Goal: Task Accomplishment & Management: Use online tool/utility

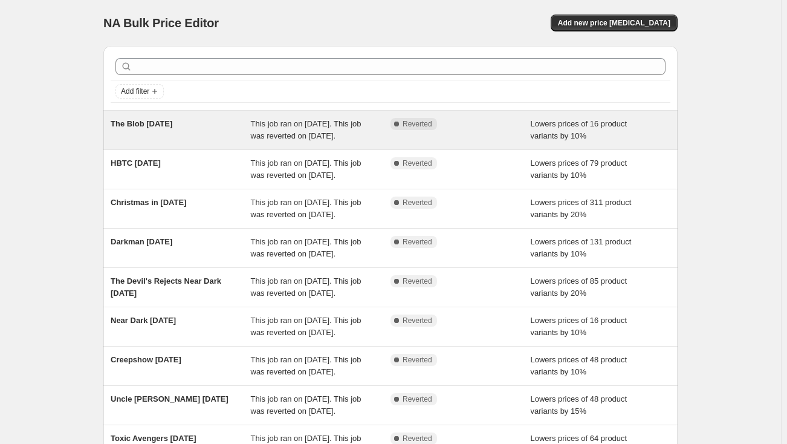
click at [469, 138] on div "Complete Reverted" at bounding box center [461, 130] width 140 height 24
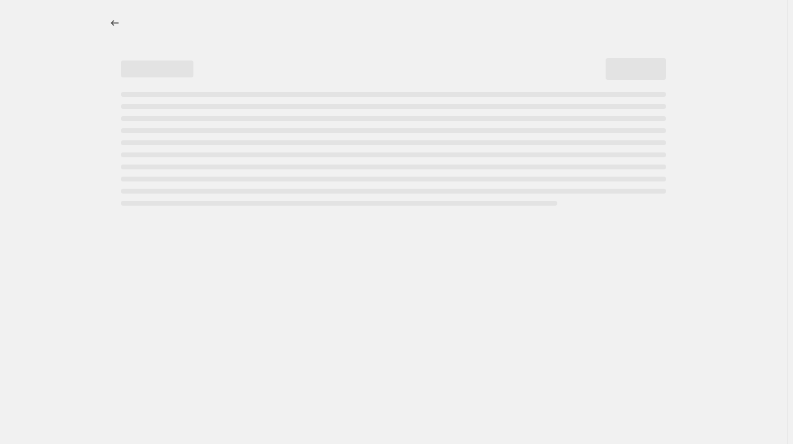
select select "percentage"
select select "collection"
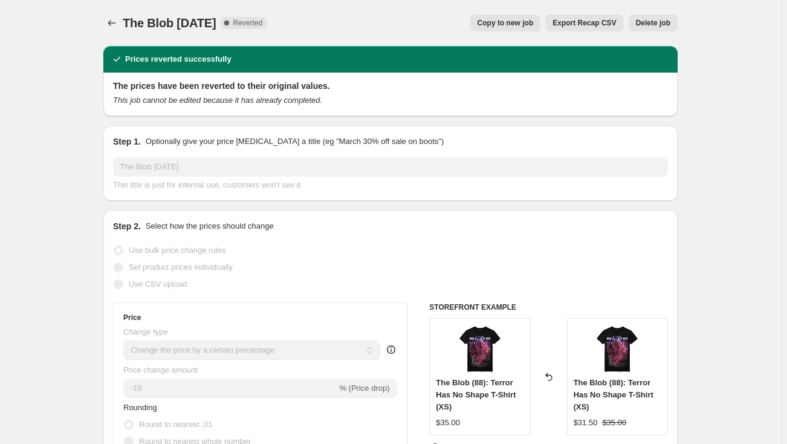
click at [525, 25] on span "Copy to new job" at bounding box center [506, 23] width 56 height 10
select select "percentage"
select select "collection"
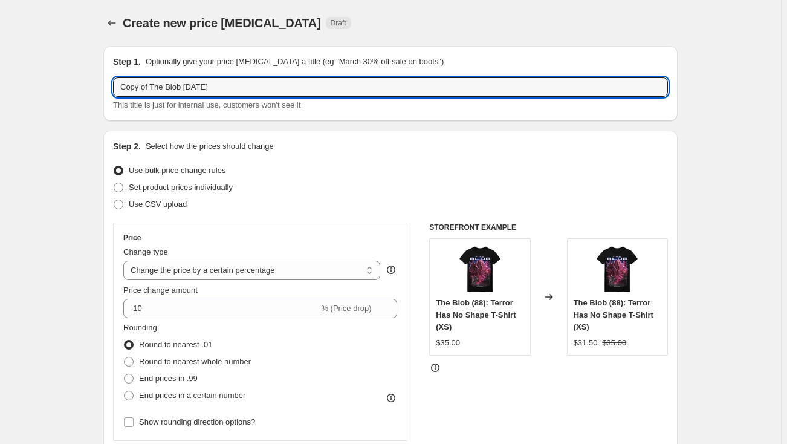
drag, startPoint x: 180, startPoint y: 88, endPoint x: 103, endPoint y: 86, distance: 77.4
type input "COTLD [DATE]"
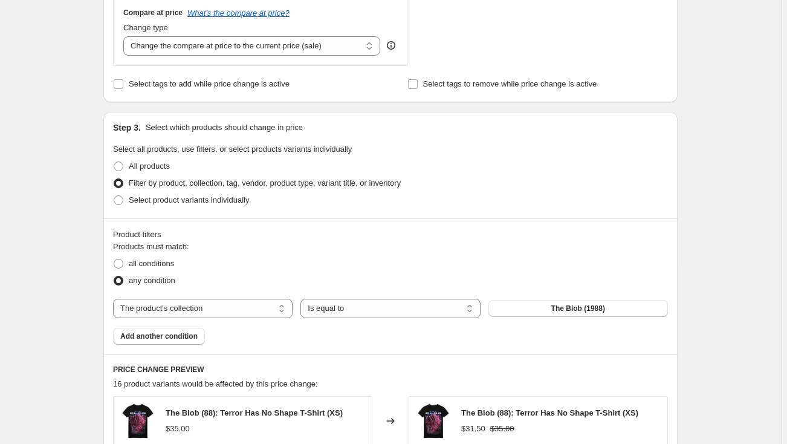
scroll to position [495, 0]
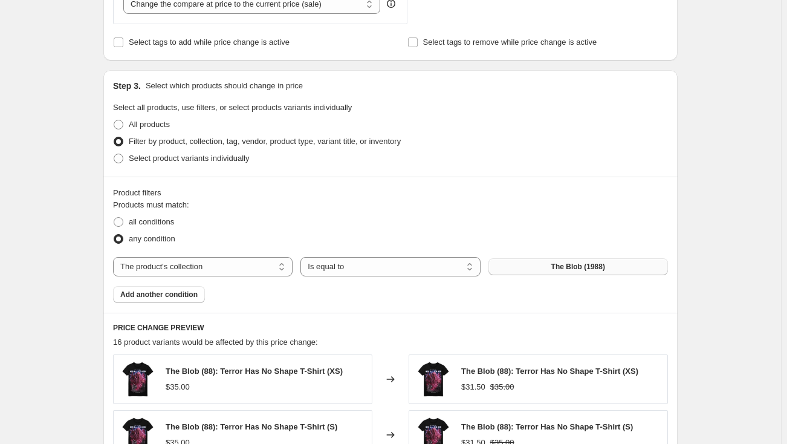
click at [520, 267] on button "The Blob (1988)" at bounding box center [579, 266] width 180 height 17
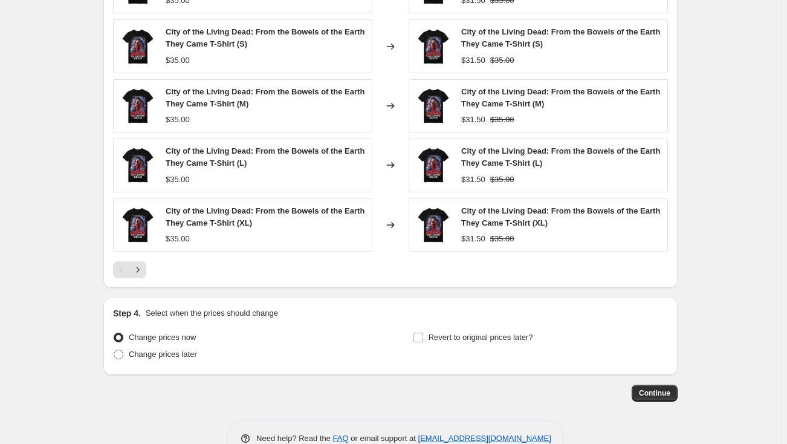
scroll to position [919, 0]
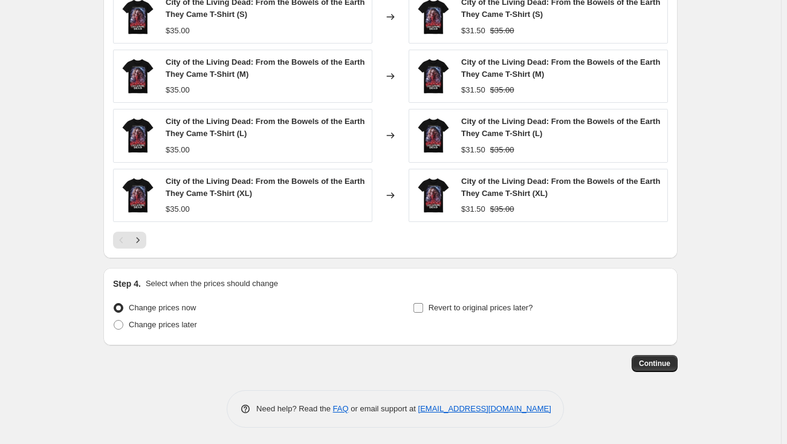
click at [417, 305] on input "Revert to original prices later?" at bounding box center [419, 308] width 10 height 10
checkbox input "true"
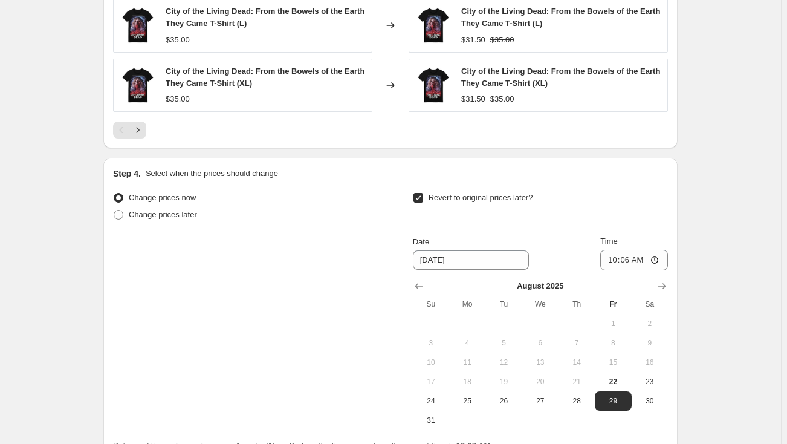
scroll to position [1083, 0]
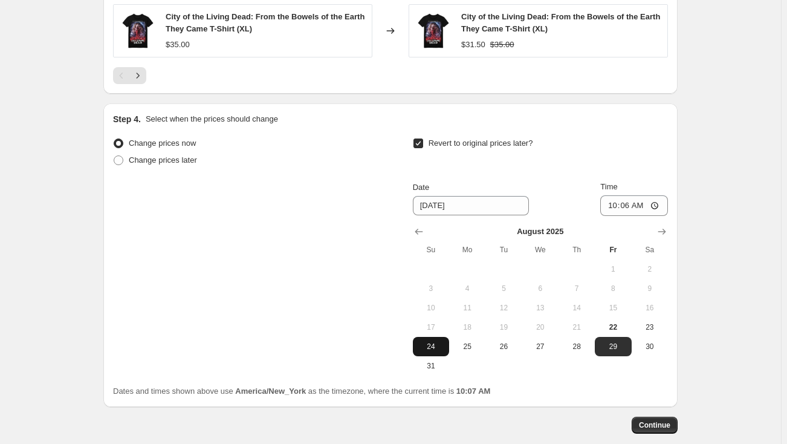
click at [434, 346] on span "24" at bounding box center [431, 347] width 27 height 10
type input "[DATE]"
click at [616, 203] on input "10:06" at bounding box center [634, 205] width 68 height 21
click at [639, 204] on input "11:59" at bounding box center [634, 205] width 68 height 21
type input "23:59"
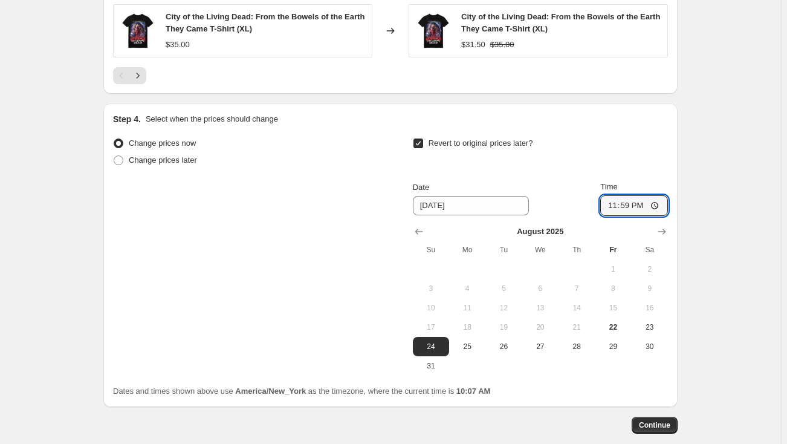
click at [662, 427] on span "Continue" at bounding box center [654, 425] width 31 height 10
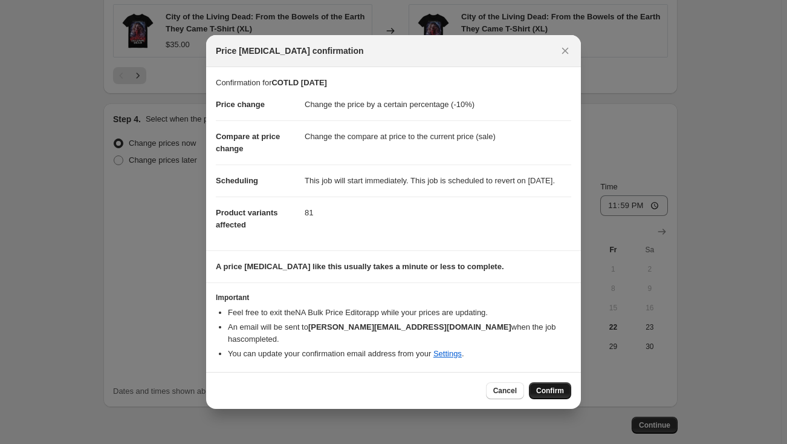
click at [545, 392] on span "Confirm" at bounding box center [550, 391] width 28 height 10
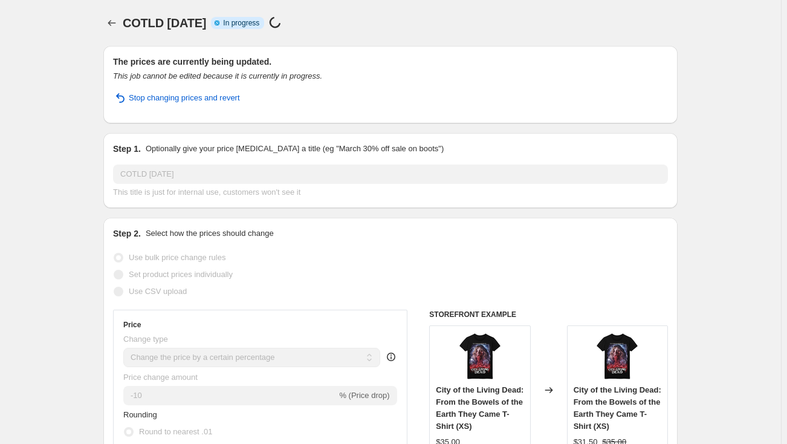
select select "percentage"
select select "collection"
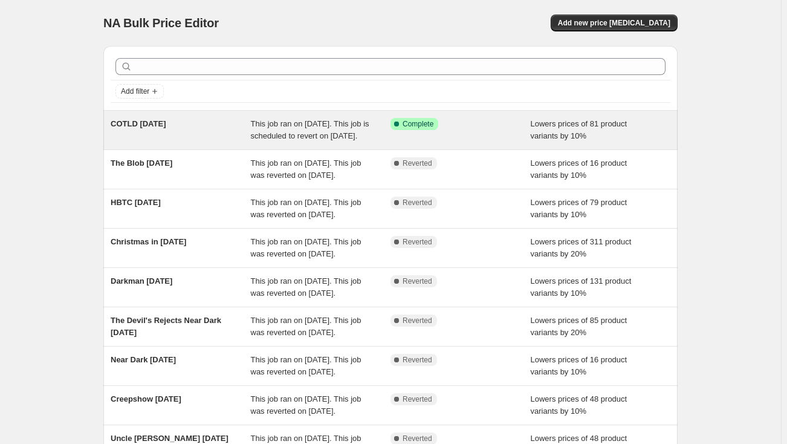
click at [165, 122] on span "COTLD [DATE]" at bounding box center [138, 123] width 55 height 9
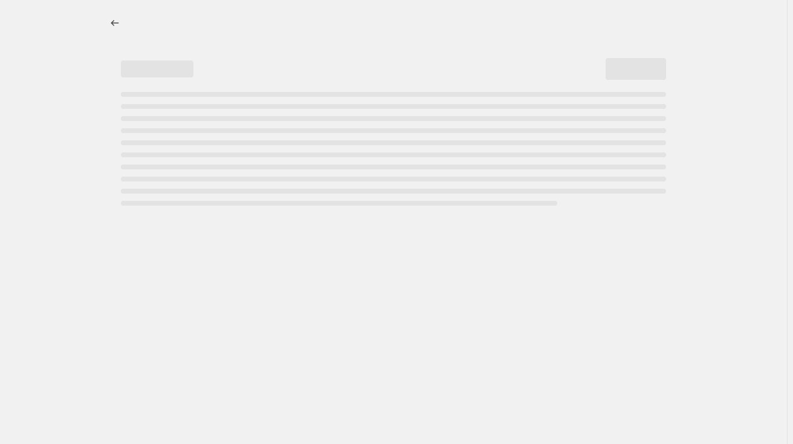
select select "percentage"
select select "collection"
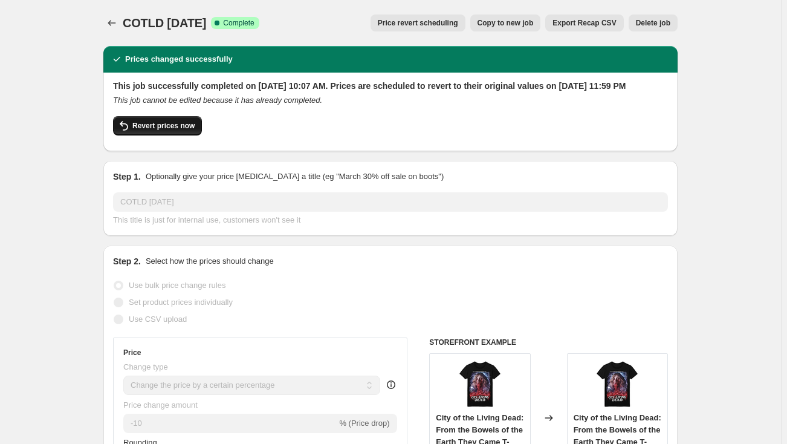
click at [169, 131] on span "Revert prices now" at bounding box center [163, 126] width 62 height 10
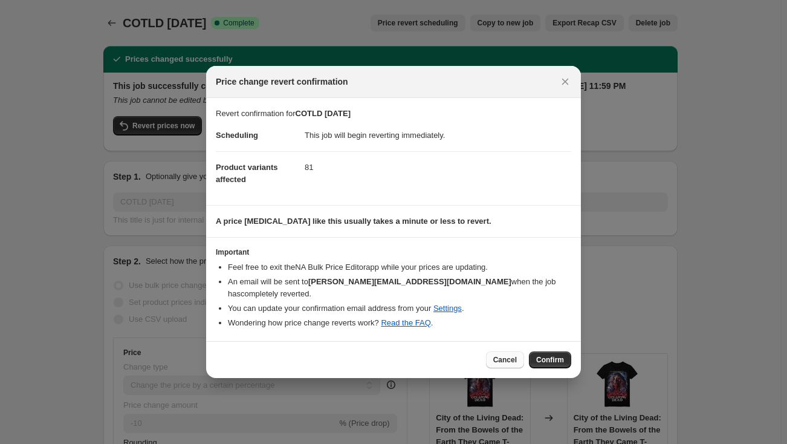
click at [502, 355] on span "Cancel" at bounding box center [505, 360] width 24 height 10
checkbox input "true"
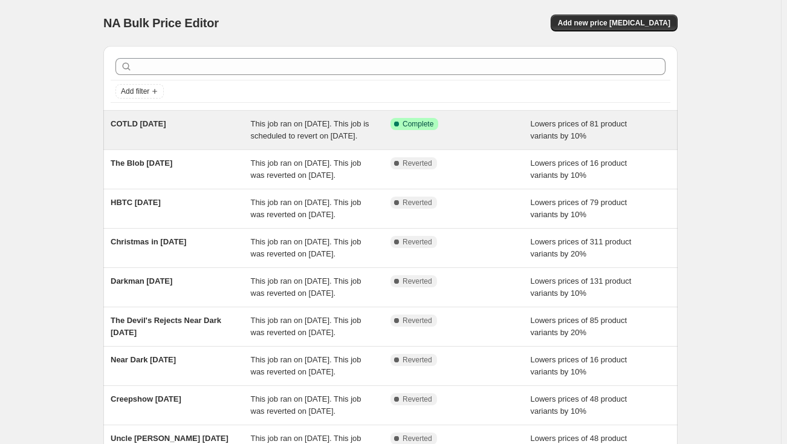
click at [197, 131] on div "COTLD [DATE]" at bounding box center [181, 130] width 140 height 24
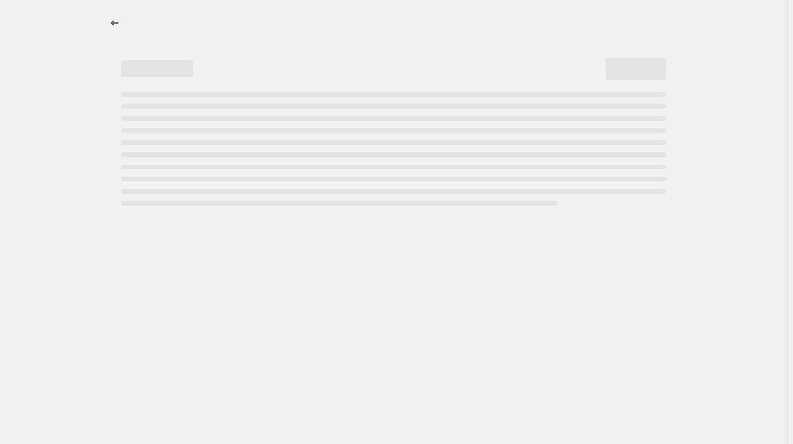
select select "percentage"
select select "collection"
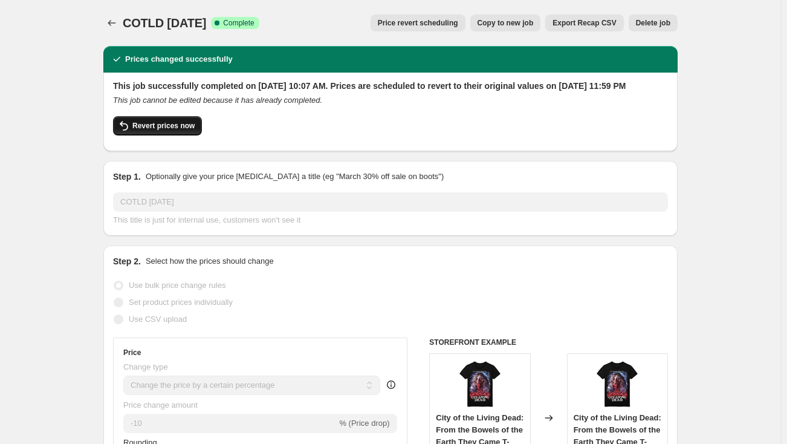
click at [145, 131] on span "Revert prices now" at bounding box center [163, 126] width 62 height 10
checkbox input "false"
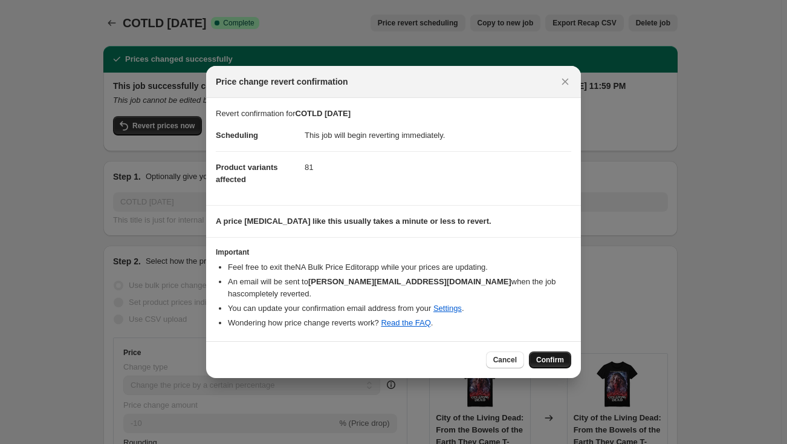
click at [556, 355] on span "Confirm" at bounding box center [550, 360] width 28 height 10
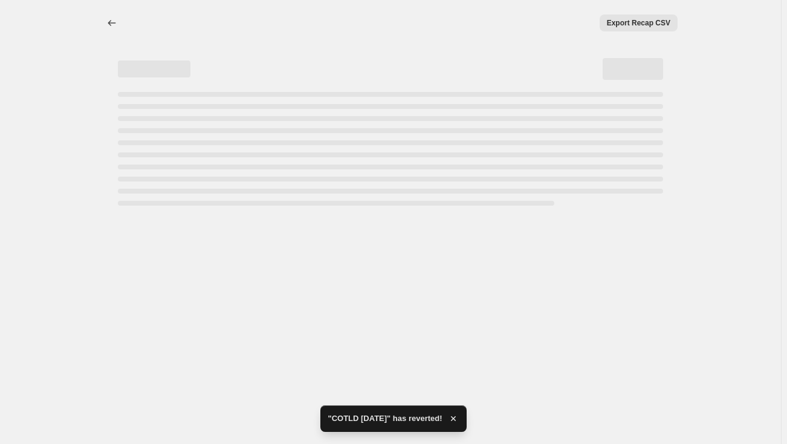
select select "percentage"
select select "collection"
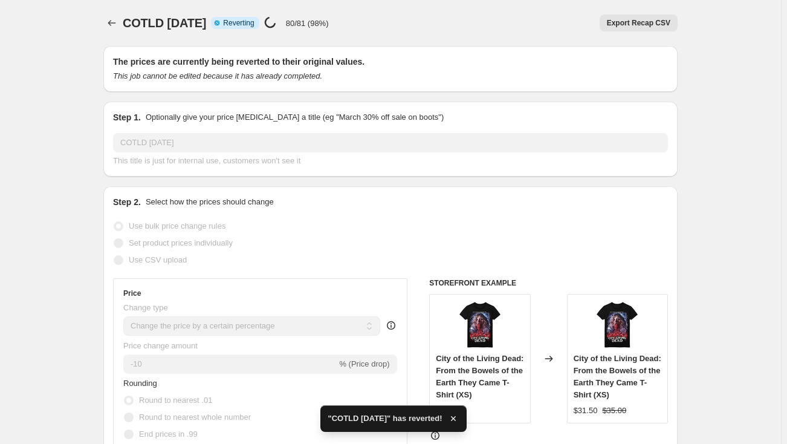
checkbox input "true"
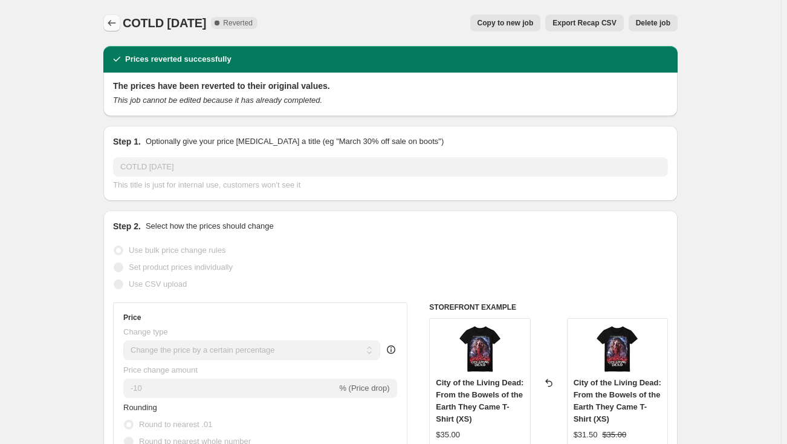
click at [113, 18] on icon "Price change jobs" at bounding box center [112, 23] width 12 height 12
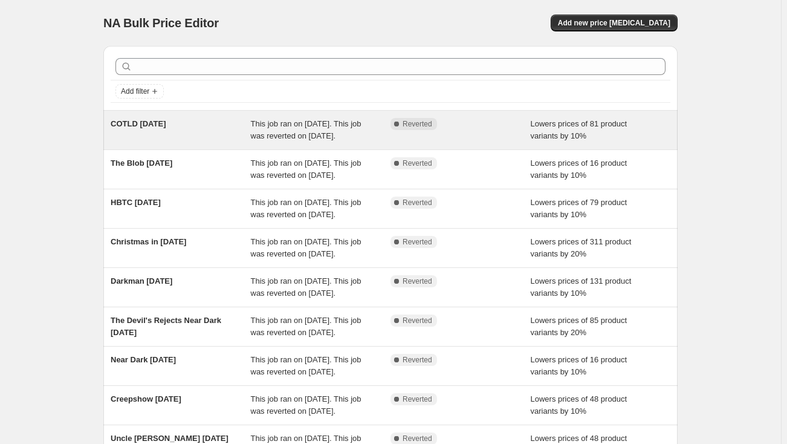
click at [198, 136] on div "COTLD [DATE]" at bounding box center [181, 130] width 140 height 24
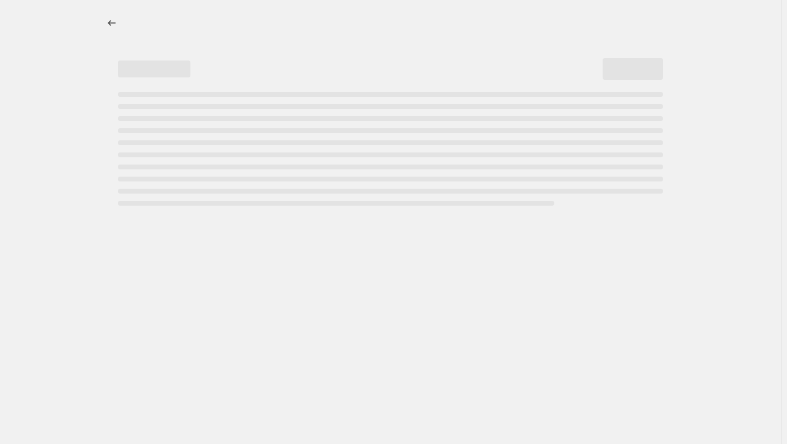
select select "percentage"
select select "collection"
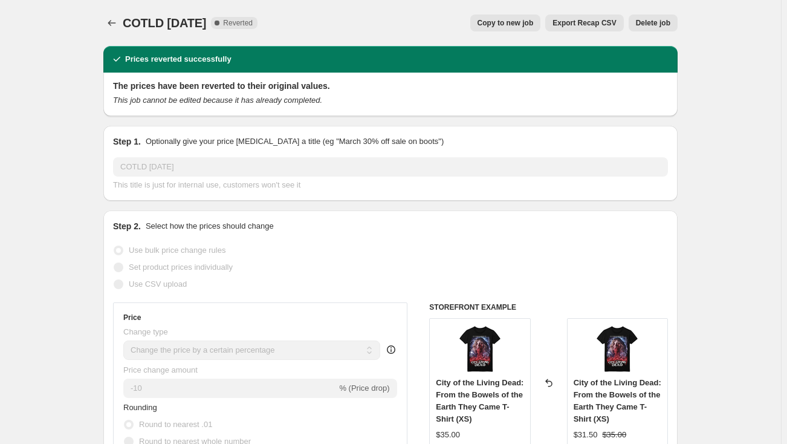
click at [515, 24] on span "Copy to new job" at bounding box center [506, 23] width 56 height 10
select select "percentage"
select select "collection"
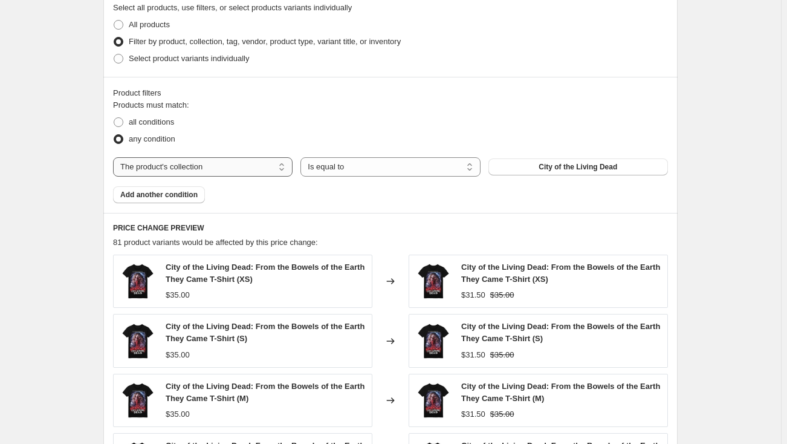
scroll to position [604, 0]
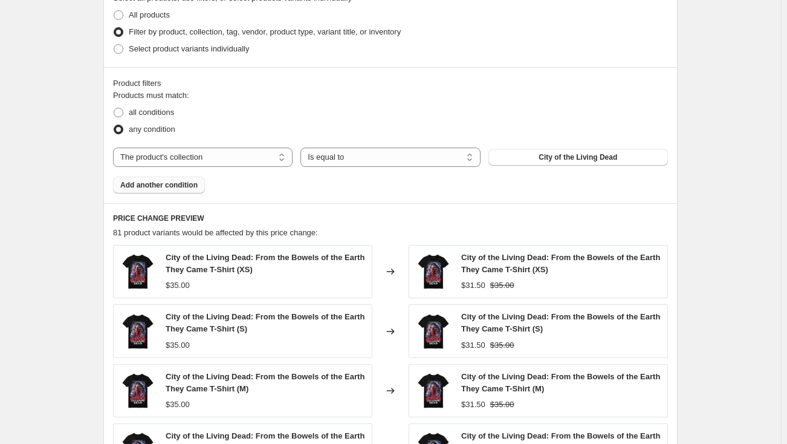
click at [171, 182] on span "Add another condition" at bounding box center [158, 185] width 77 height 10
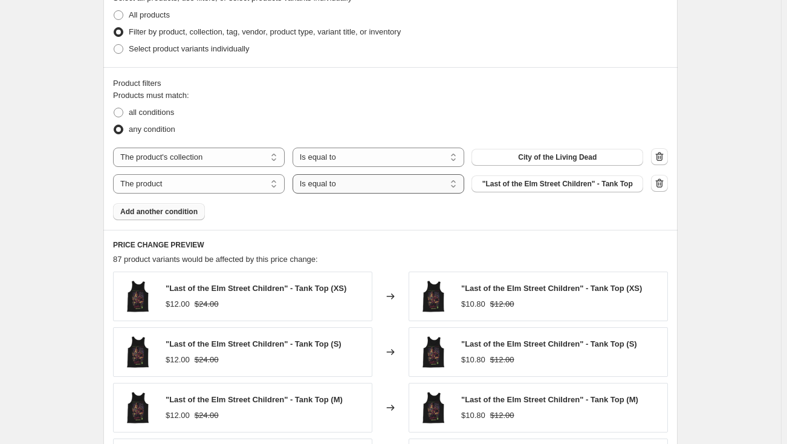
click at [314, 184] on select "Is equal to Is not equal to" at bounding box center [379, 183] width 172 height 19
select select "not_equal"
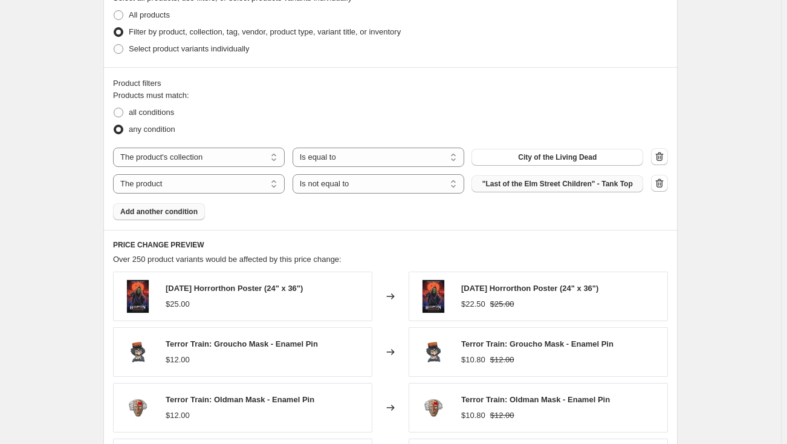
click at [536, 184] on span ""Last of the Elm Street Children" - Tank Top" at bounding box center [558, 184] width 151 height 10
click at [165, 113] on span "all conditions" at bounding box center [151, 112] width 45 height 9
click at [114, 108] on input "all conditions" at bounding box center [114, 108] width 1 height 1
radio input "true"
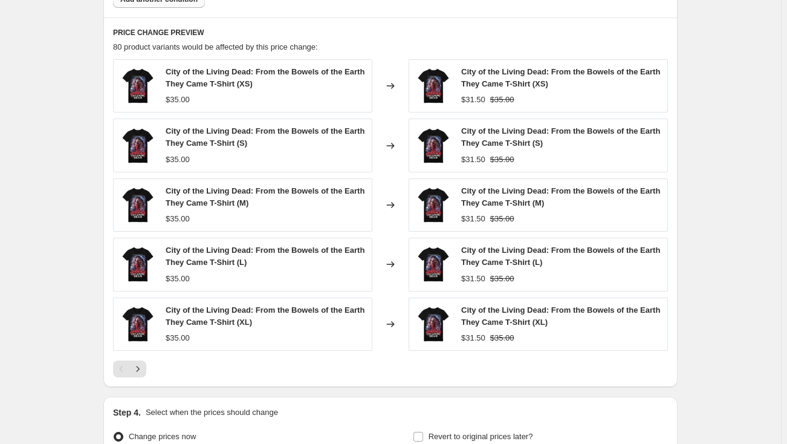
scroll to position [824, 0]
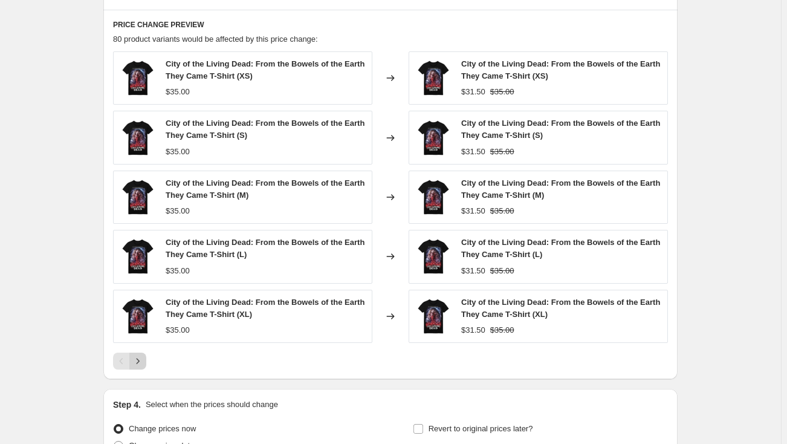
click at [144, 362] on icon "Next" at bounding box center [138, 361] width 12 height 12
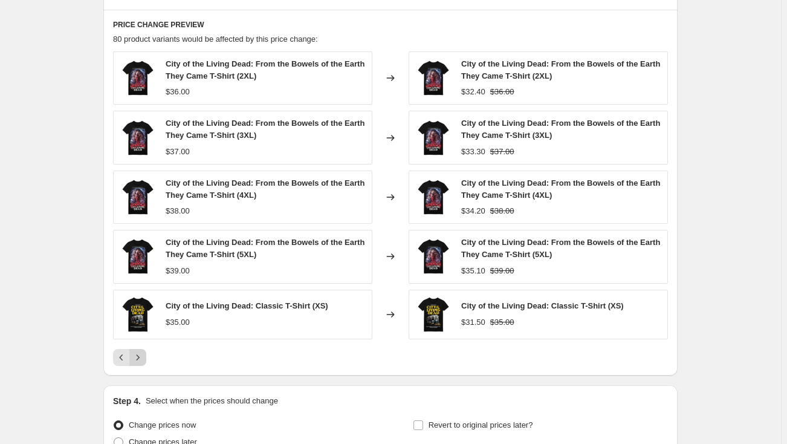
click at [145, 362] on button "Next" at bounding box center [137, 357] width 17 height 17
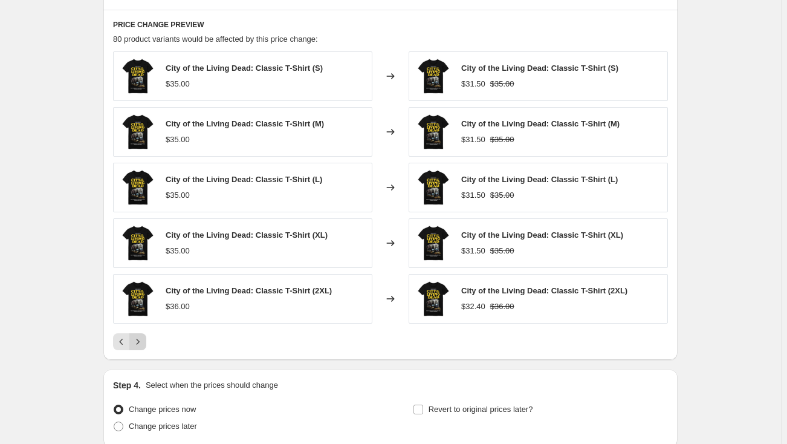
click at [141, 342] on icon "Next" at bounding box center [138, 342] width 12 height 12
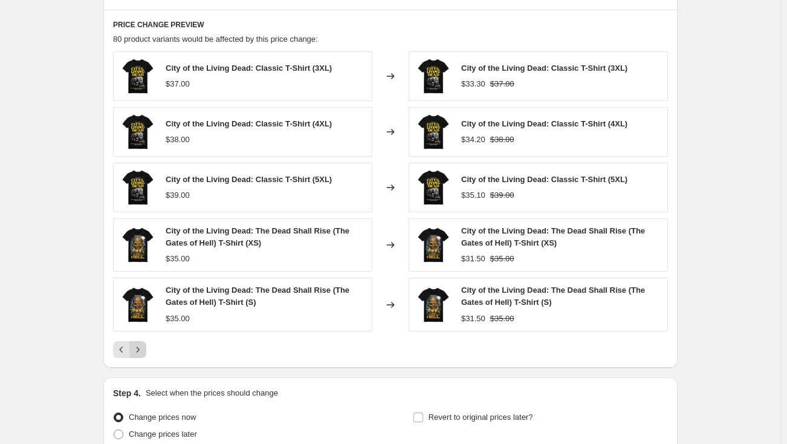
click at [141, 343] on icon "Next" at bounding box center [138, 349] width 12 height 12
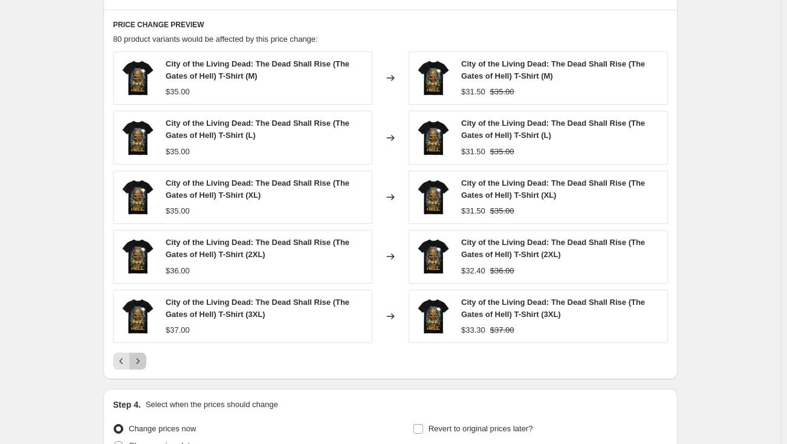
click at [140, 355] on icon "Next" at bounding box center [138, 361] width 12 height 12
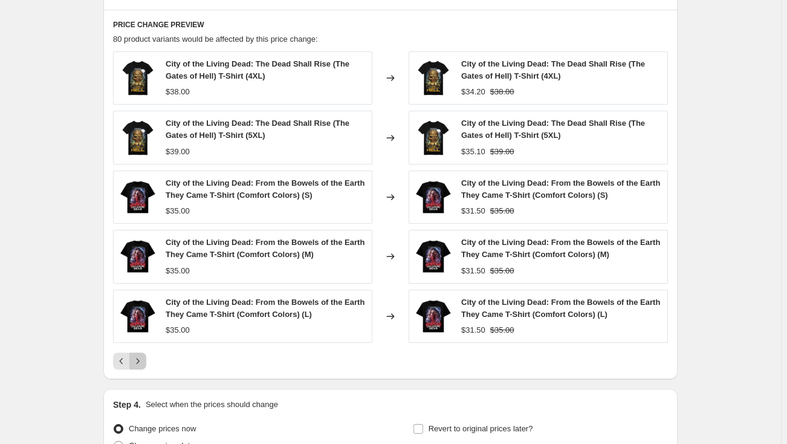
click at [140, 359] on icon "Next" at bounding box center [138, 361] width 12 height 12
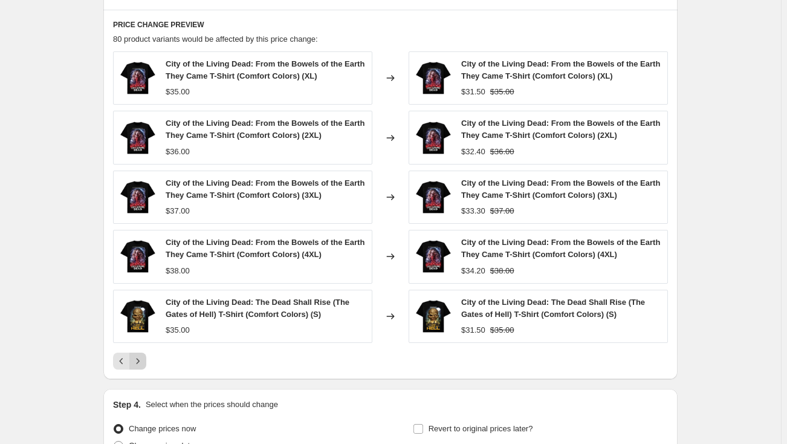
click at [140, 359] on icon "Next" at bounding box center [138, 361] width 12 height 12
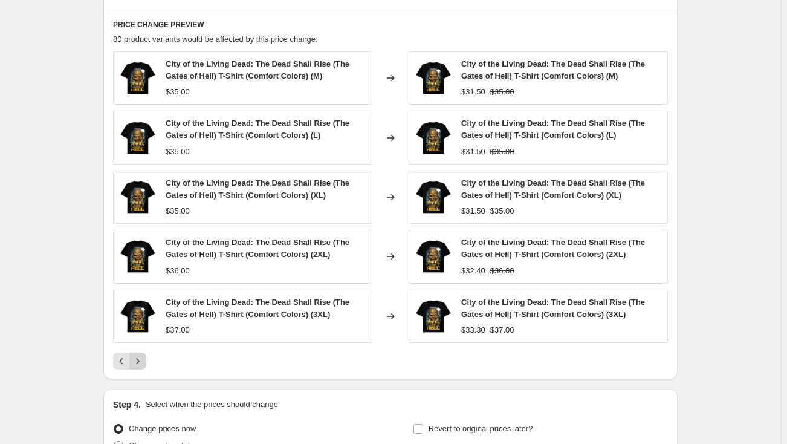
click at [142, 359] on icon "Next" at bounding box center [138, 361] width 12 height 12
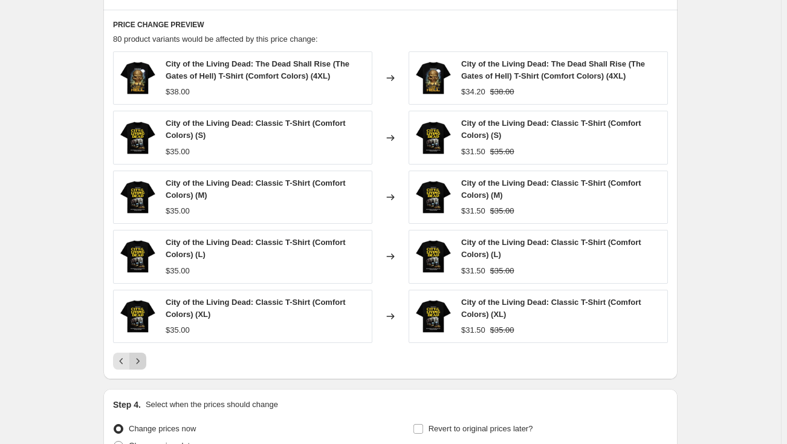
click at [142, 359] on icon "Next" at bounding box center [138, 361] width 12 height 12
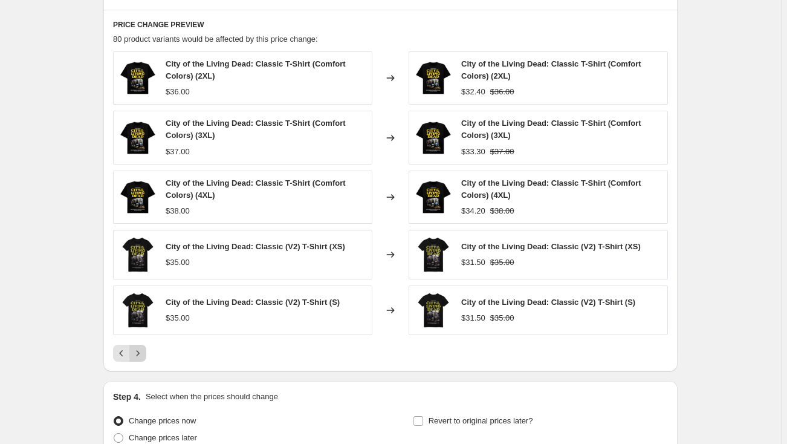
click at [142, 359] on button "Next" at bounding box center [137, 353] width 17 height 17
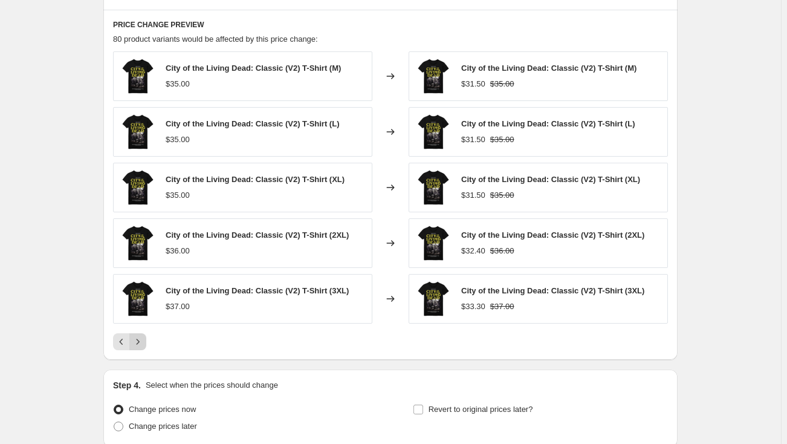
click at [142, 343] on icon "Next" at bounding box center [138, 342] width 12 height 12
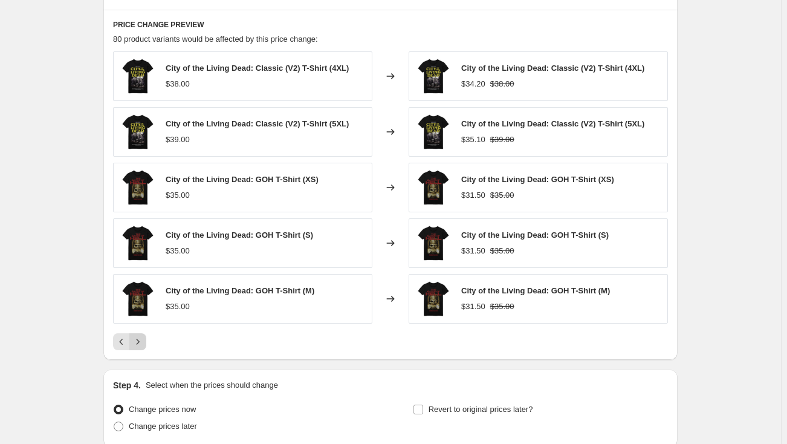
click at [142, 343] on icon "Next" at bounding box center [138, 342] width 12 height 12
click at [142, 337] on icon "Next" at bounding box center [138, 342] width 12 height 12
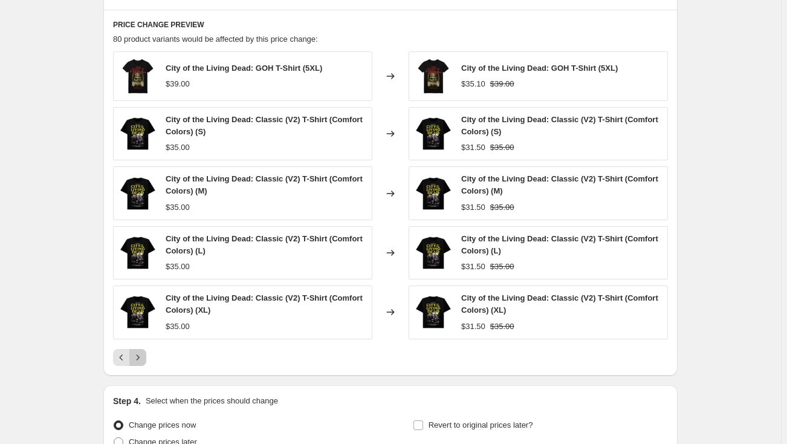
click at [141, 352] on icon "Next" at bounding box center [138, 357] width 12 height 12
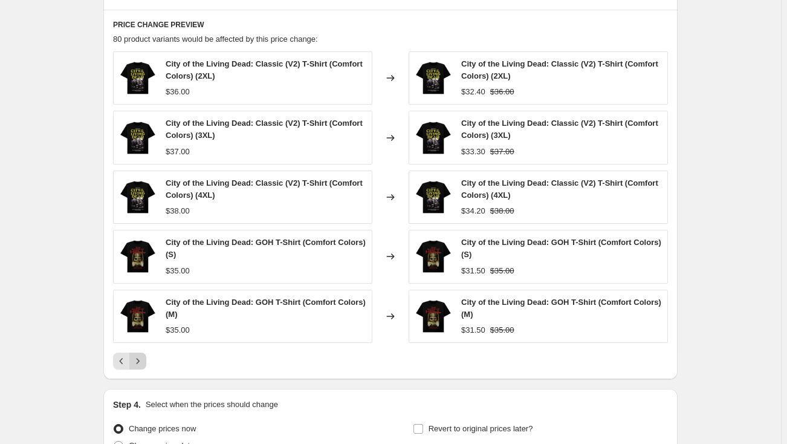
click at [140, 360] on icon "Next" at bounding box center [138, 361] width 12 height 12
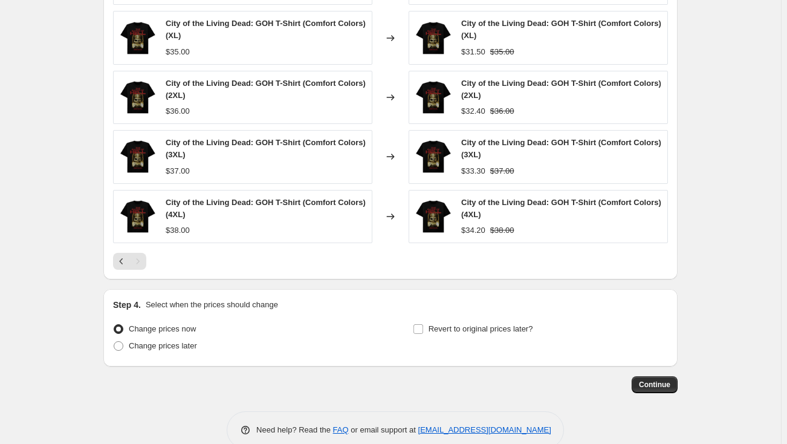
scroll to position [934, 0]
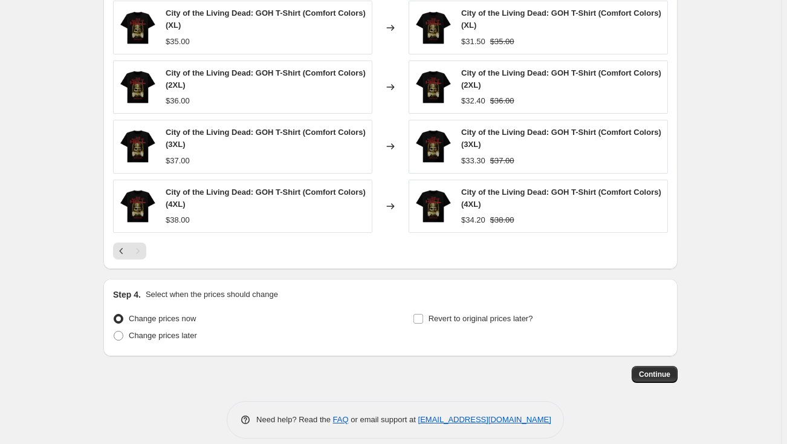
click at [123, 249] on icon "Previous" at bounding box center [121, 251] width 12 height 12
click at [421, 318] on input "Revert to original prices later?" at bounding box center [419, 319] width 10 height 10
checkbox input "true"
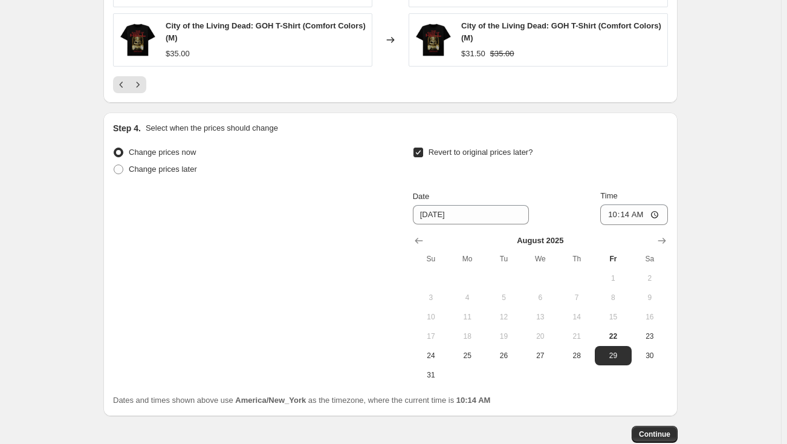
scroll to position [1154, 0]
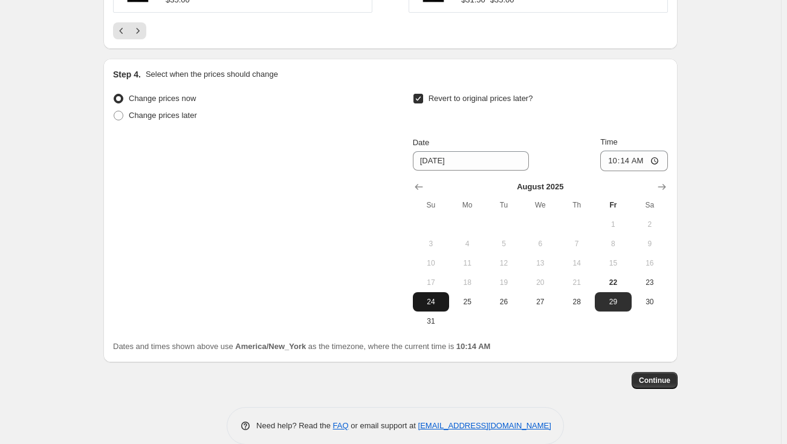
click at [429, 307] on button "24" at bounding box center [431, 301] width 36 height 19
type input "[DATE]"
click at [617, 159] on input "10:14" at bounding box center [634, 161] width 68 height 21
click at [636, 160] on input "11:59" at bounding box center [634, 161] width 68 height 21
type input "23:59"
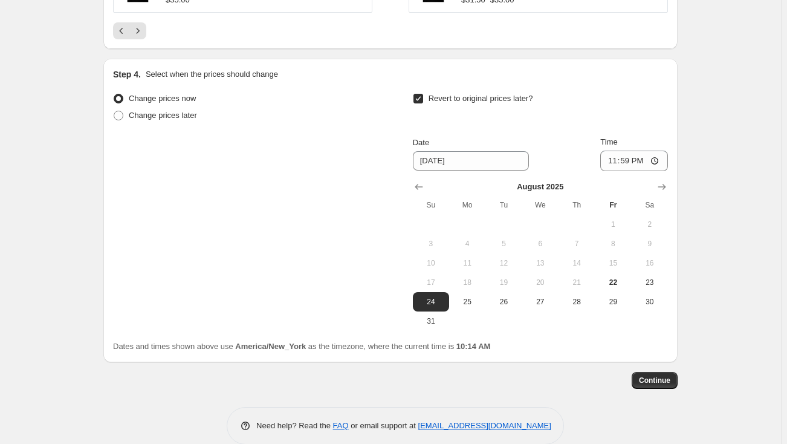
click at [646, 123] on div "Revert to original prices later?" at bounding box center [540, 108] width 255 height 36
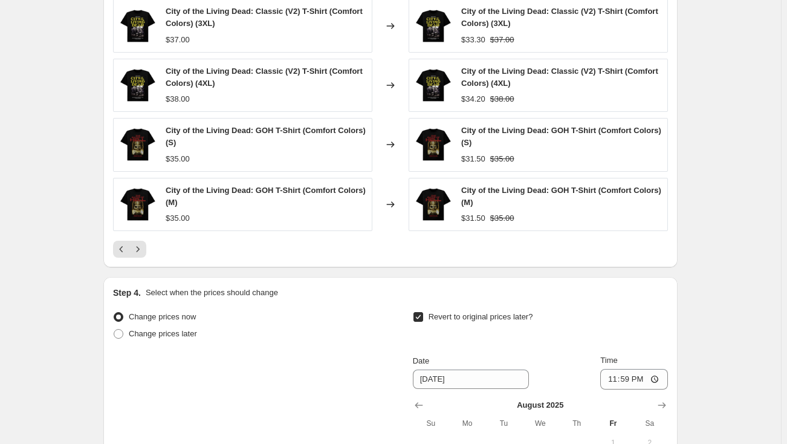
scroll to position [934, 0]
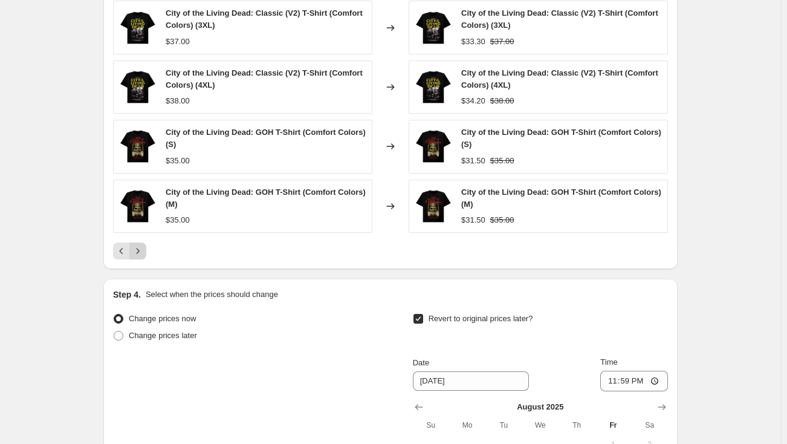
click at [138, 252] on icon "Next" at bounding box center [138, 251] width 12 height 12
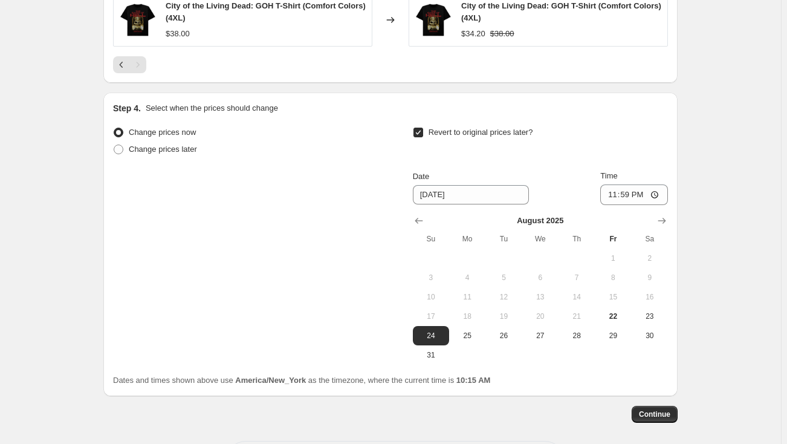
scroll to position [1154, 0]
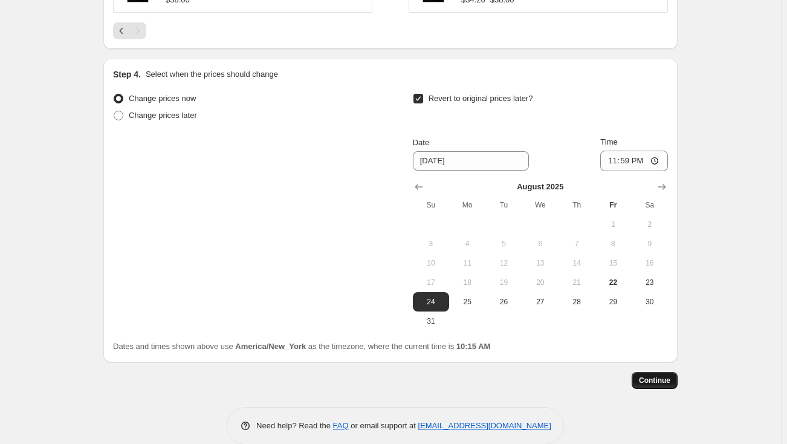
click at [666, 377] on span "Continue" at bounding box center [654, 381] width 31 height 10
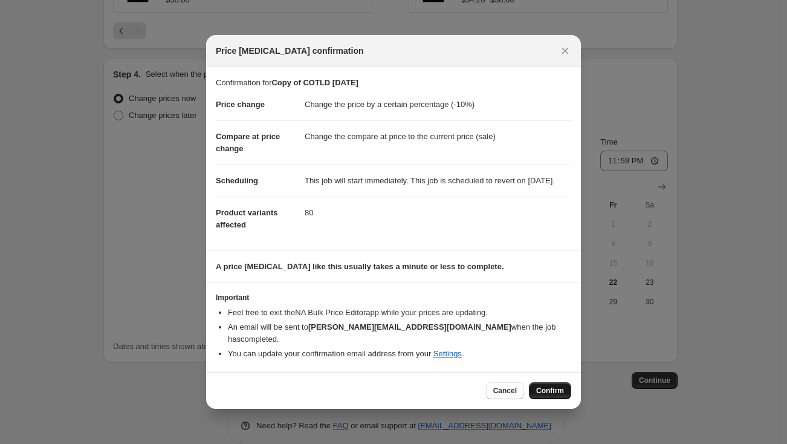
click at [553, 392] on span "Confirm" at bounding box center [550, 391] width 28 height 10
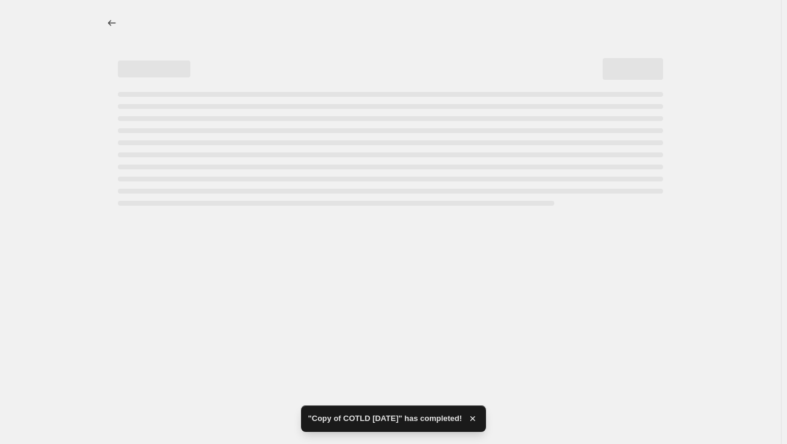
select select "percentage"
select select "collection"
select select "not_equal"
